Goal: Find specific page/section: Find specific page/section

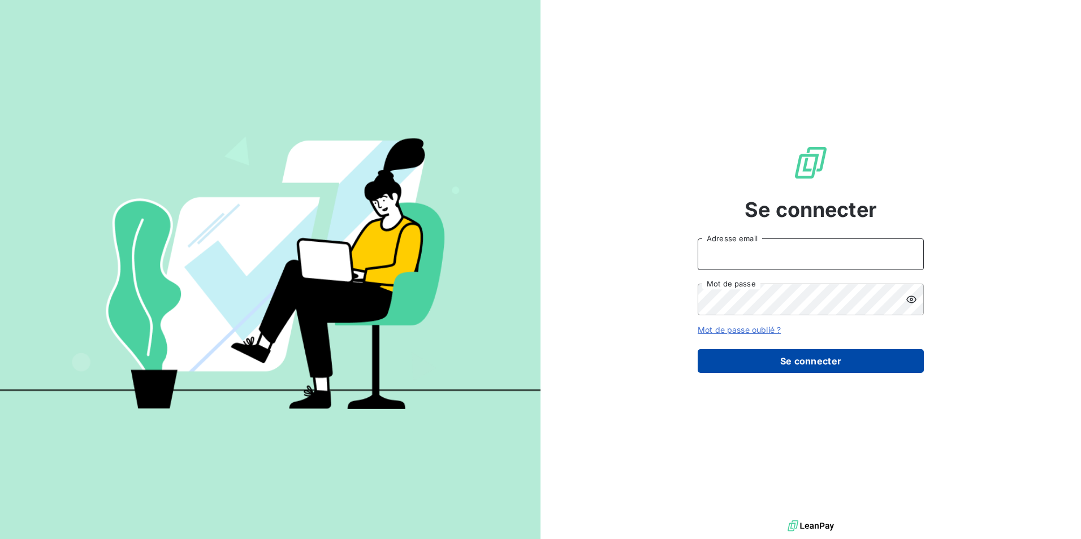
type input "[PERSON_NAME][EMAIL_ADDRESS][DOMAIN_NAME]"
click at [786, 363] on button "Se connecter" at bounding box center [811, 361] width 226 height 24
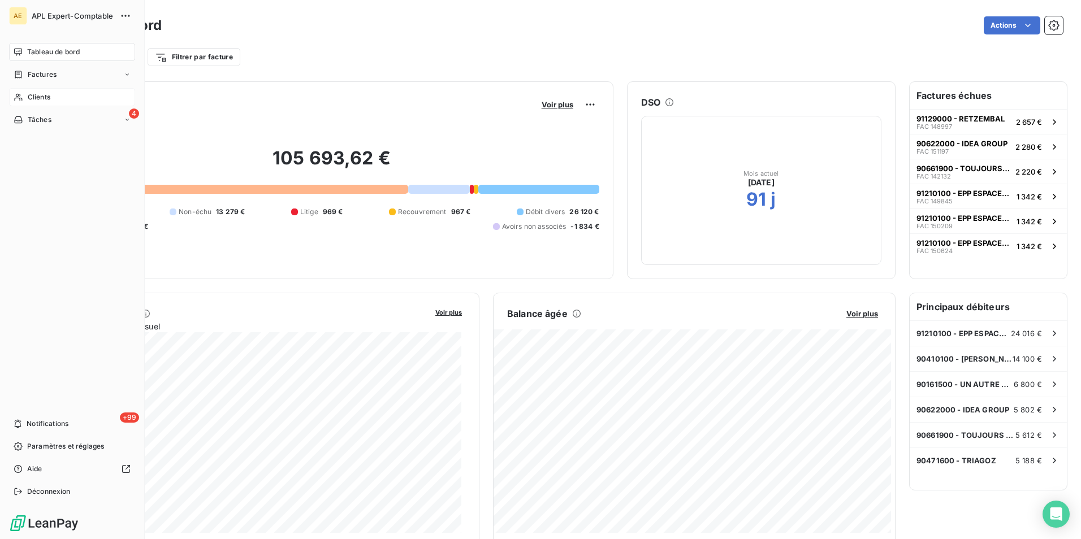
click at [28, 101] on span "Clients" at bounding box center [39, 97] width 23 height 10
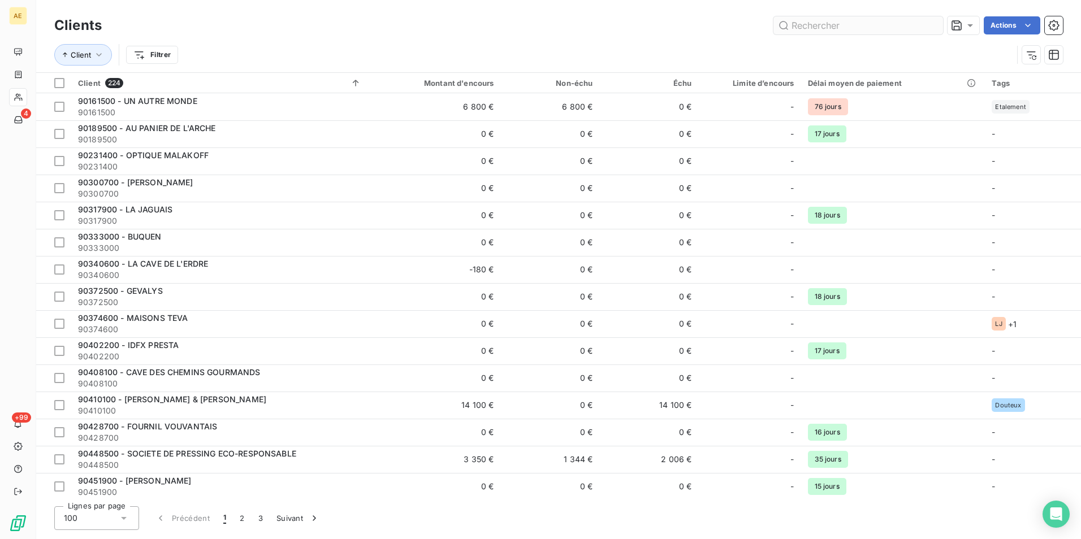
click at [800, 27] on input "text" at bounding box center [858, 25] width 170 height 18
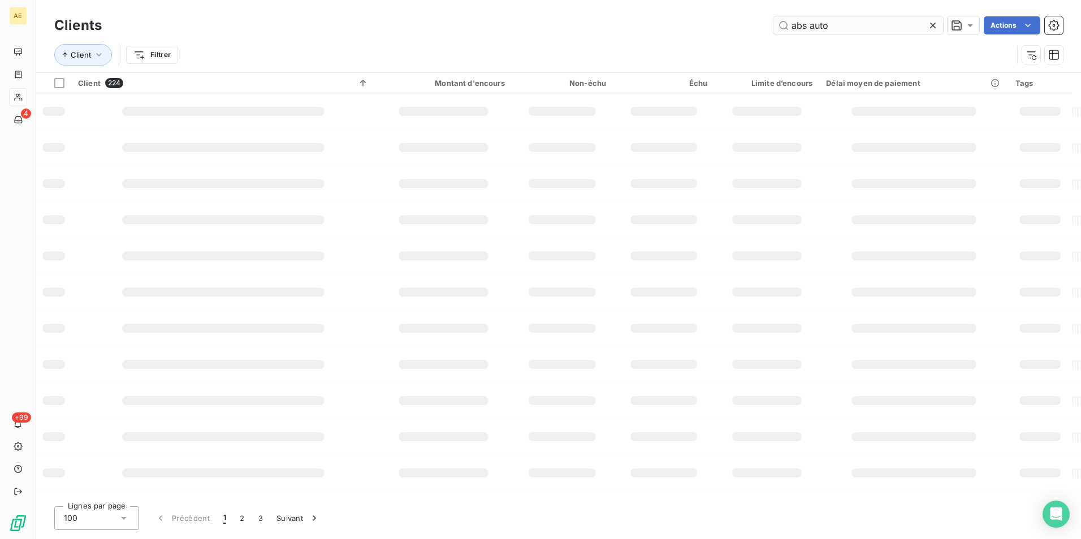
type input "abs auto"
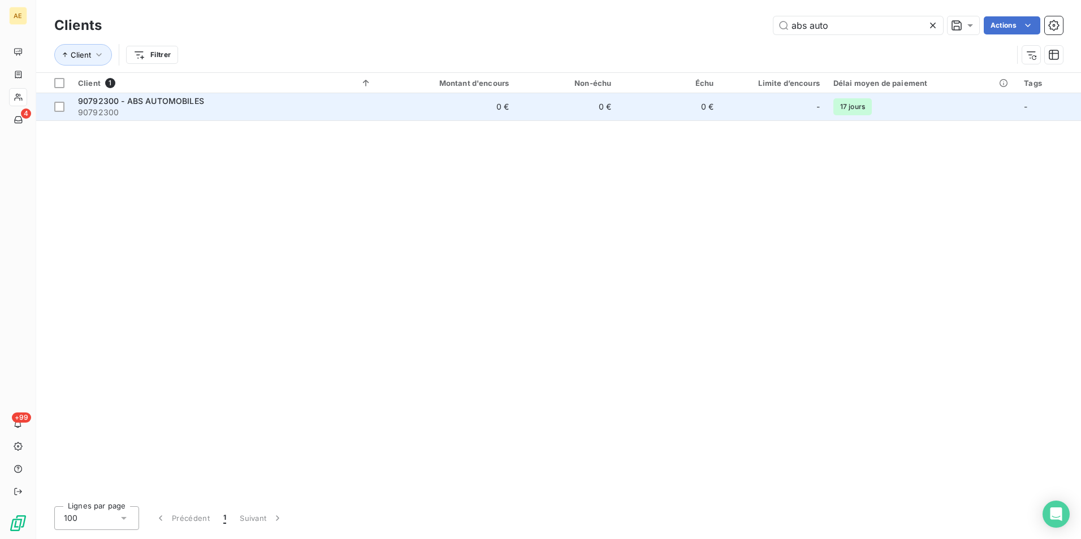
click at [153, 104] on span "90792300 - ABS AUTOMOBILES" at bounding box center [141, 101] width 126 height 10
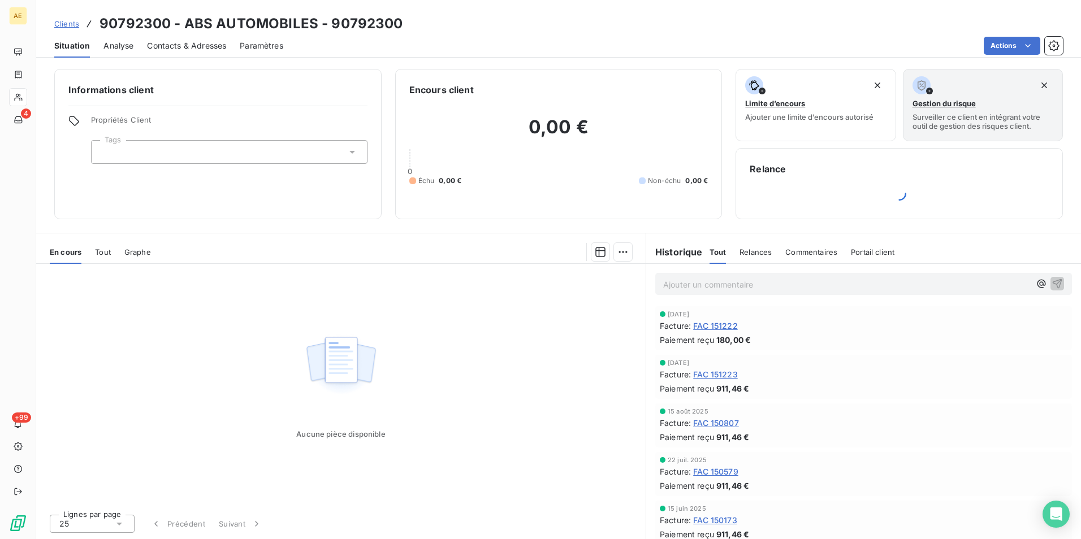
click at [104, 255] on span "Tout" at bounding box center [103, 252] width 16 height 9
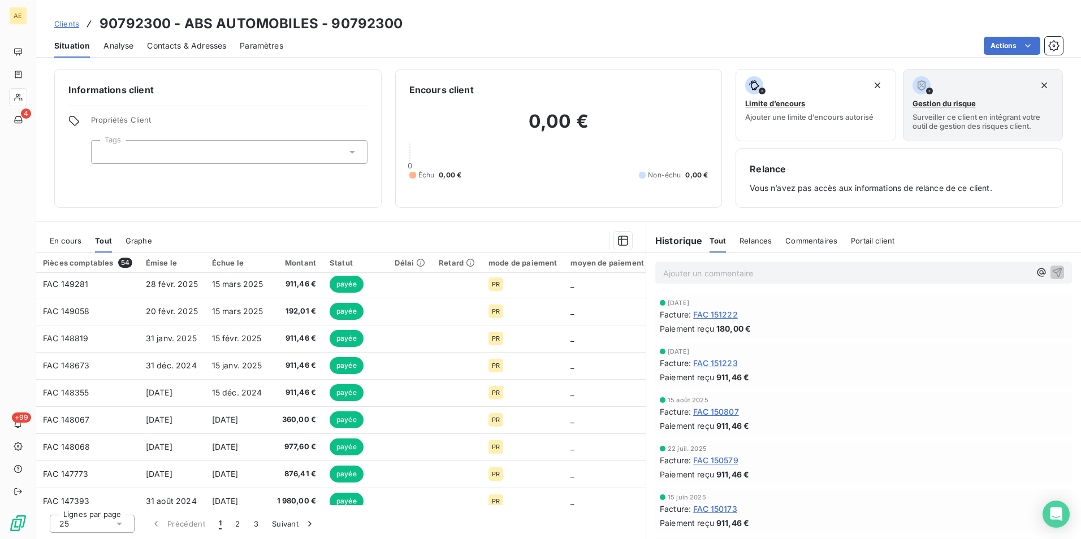
scroll to position [283, 0]
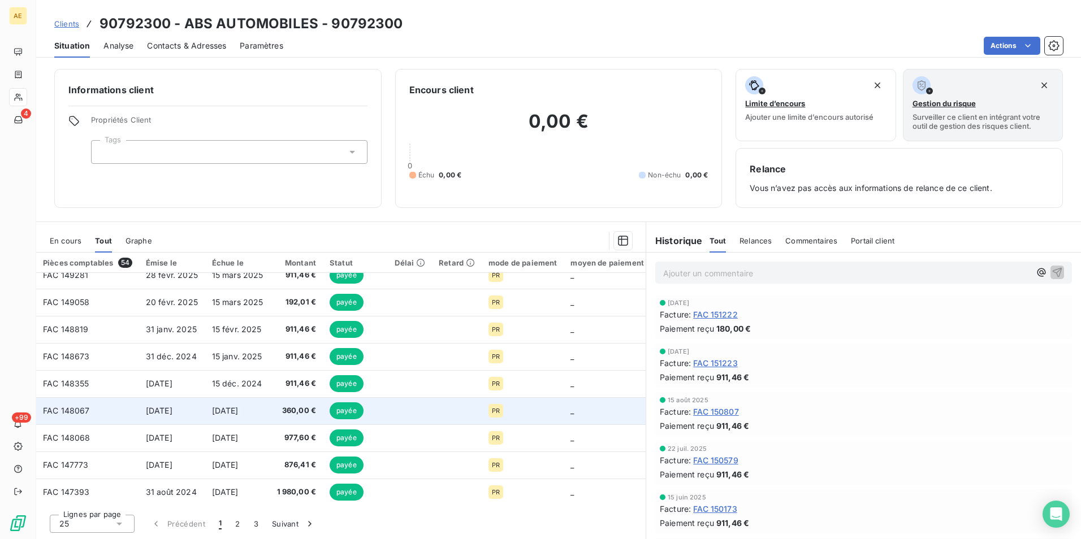
click at [170, 409] on span "[DATE]" at bounding box center [159, 411] width 27 height 10
